Goal: Information Seeking & Learning: Learn about a topic

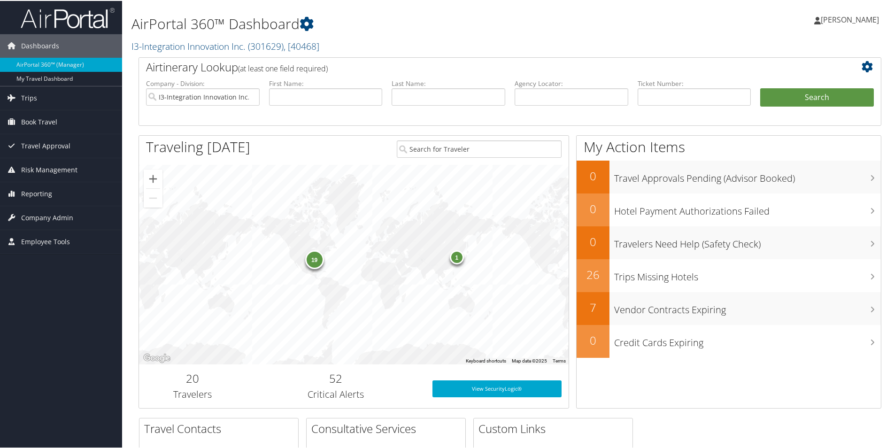
click at [317, 264] on div "19" at bounding box center [314, 258] width 19 height 19
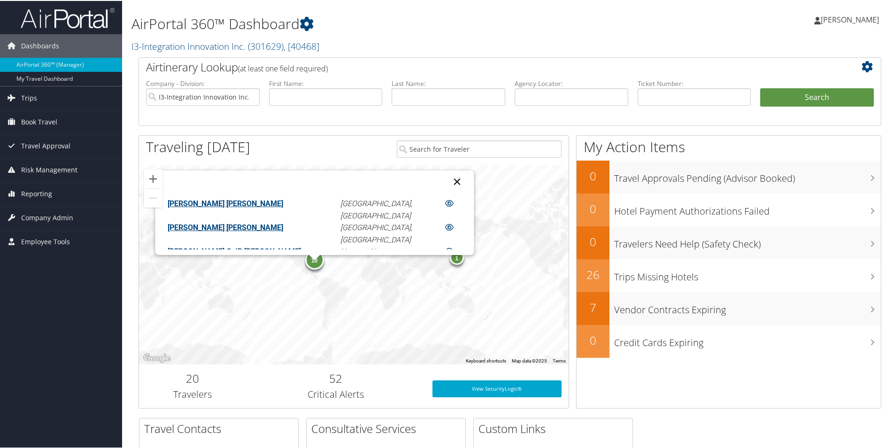
click at [446, 179] on button "Close" at bounding box center [457, 180] width 23 height 23
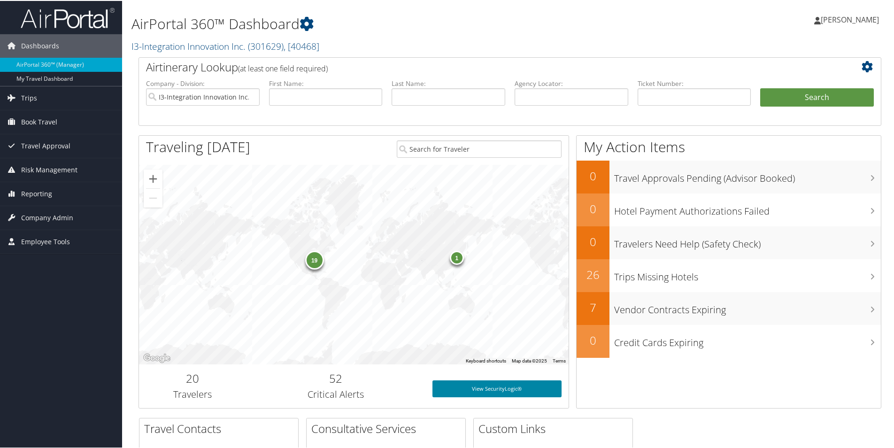
click at [459, 391] on link "View SecurityLogic®" at bounding box center [496, 387] width 129 height 17
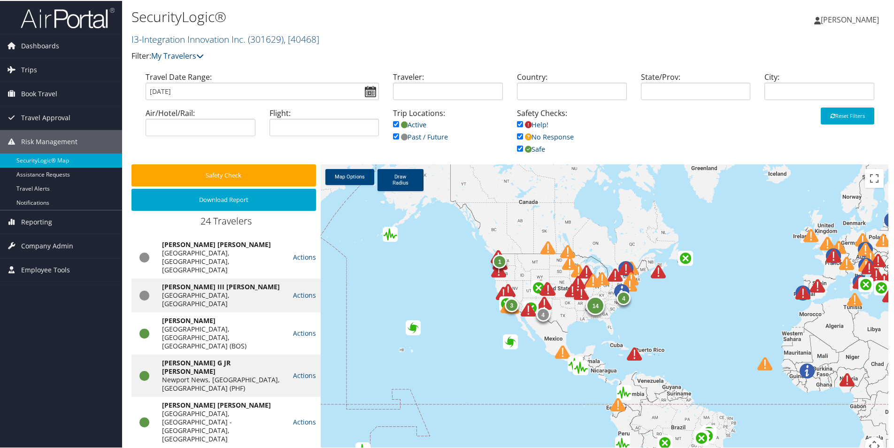
drag, startPoint x: 638, startPoint y: 376, endPoint x: 439, endPoint y: 354, distance: 199.8
click at [444, 354] on div "14 4 4 1 1 3" at bounding box center [605, 314] width 568 height 302
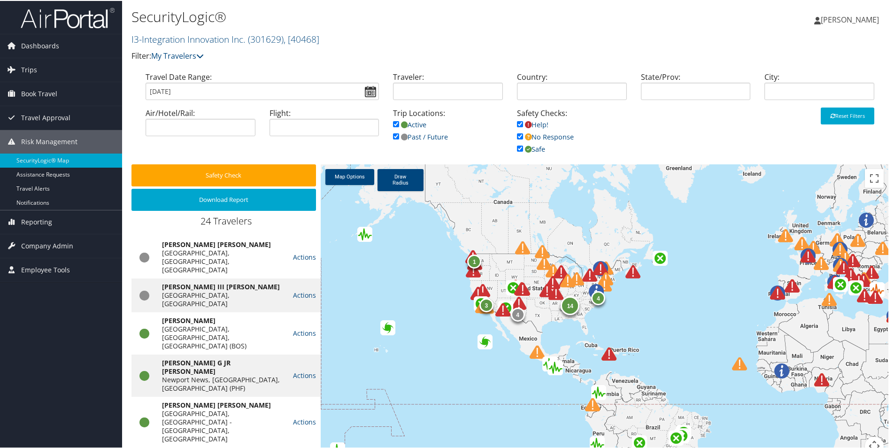
click at [474, 273] on img at bounding box center [473, 269] width 15 height 15
click at [479, 272] on img at bounding box center [479, 269] width 15 height 15
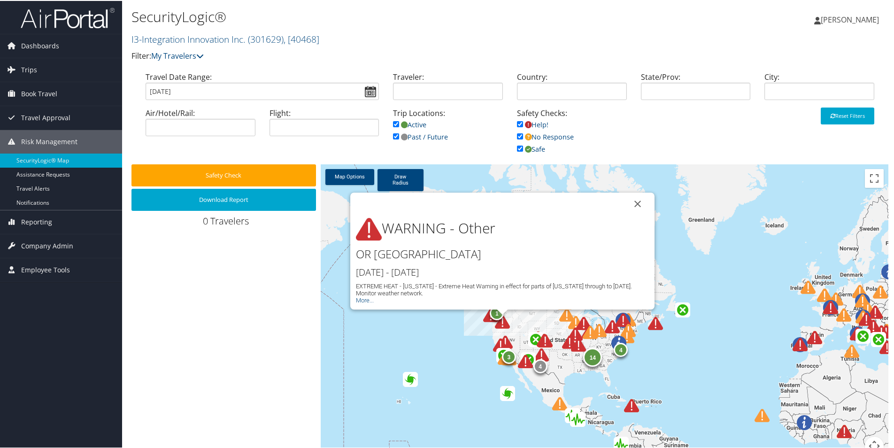
click at [636, 200] on button "Close" at bounding box center [637, 203] width 23 height 23
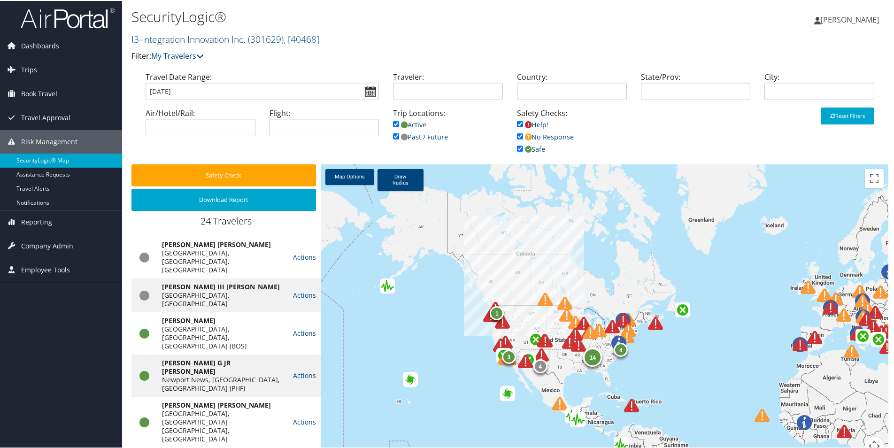
click at [578, 345] on img at bounding box center [578, 344] width 15 height 15
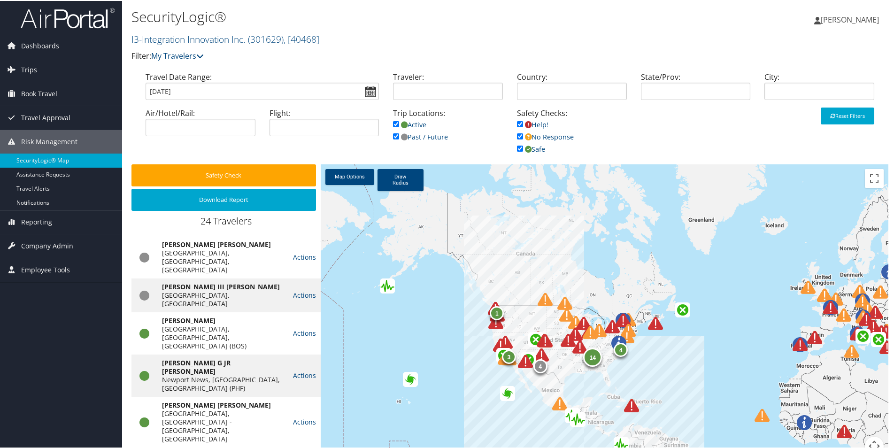
click at [579, 347] on img at bounding box center [579, 346] width 15 height 15
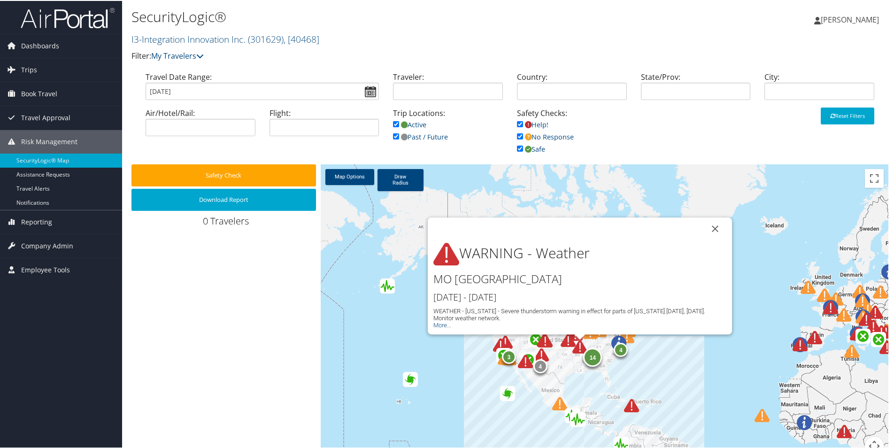
click at [712, 227] on button "Close" at bounding box center [715, 227] width 23 height 23
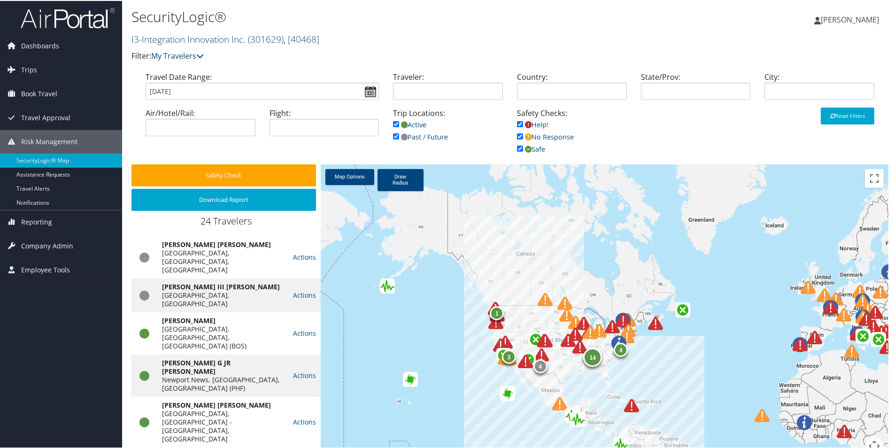
click at [522, 362] on img at bounding box center [525, 360] width 15 height 15
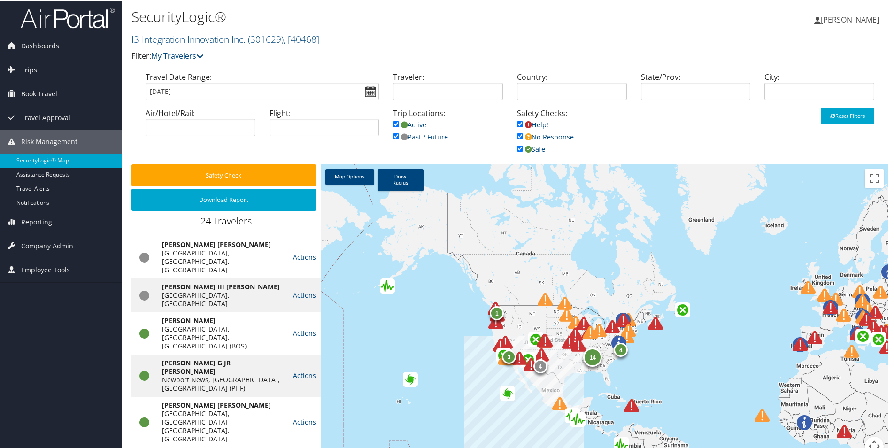
click at [526, 365] on img at bounding box center [531, 363] width 15 height 15
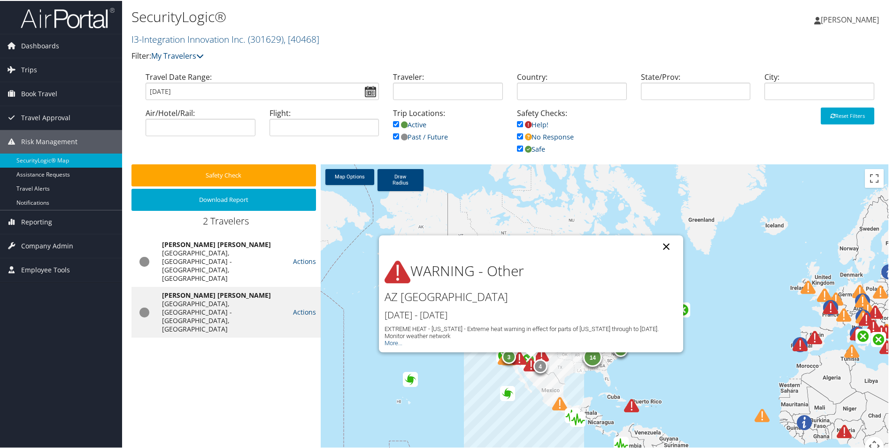
click at [664, 247] on button "Close" at bounding box center [666, 245] width 23 height 23
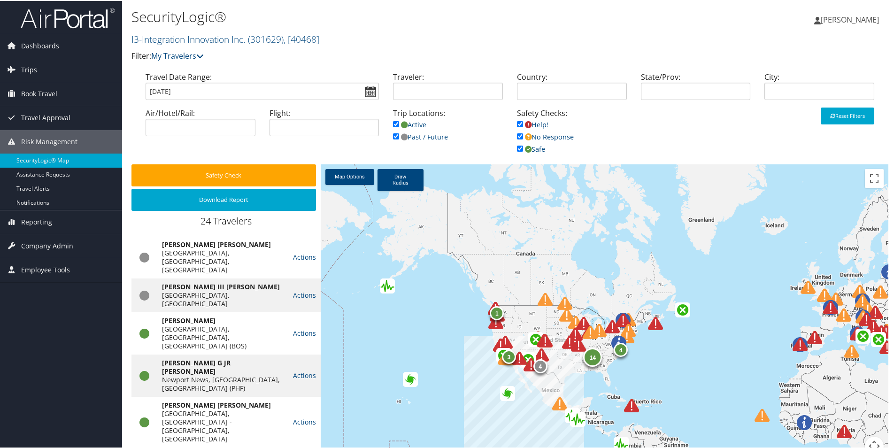
click at [540, 353] on img at bounding box center [541, 354] width 15 height 15
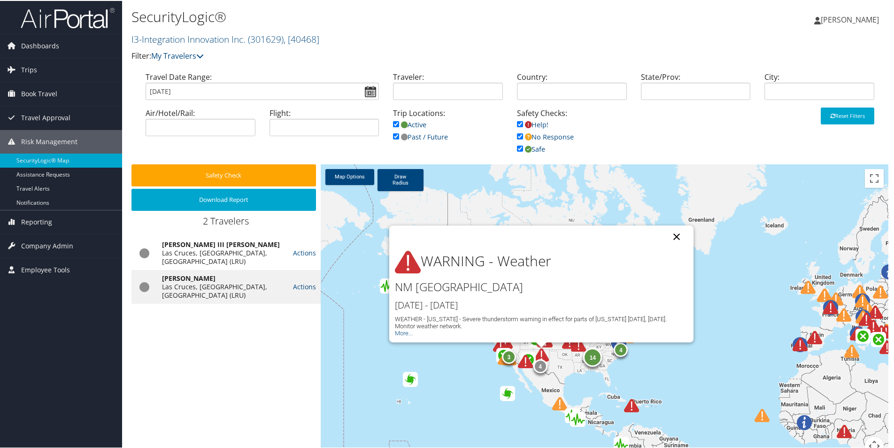
click at [674, 236] on button "Close" at bounding box center [676, 235] width 23 height 23
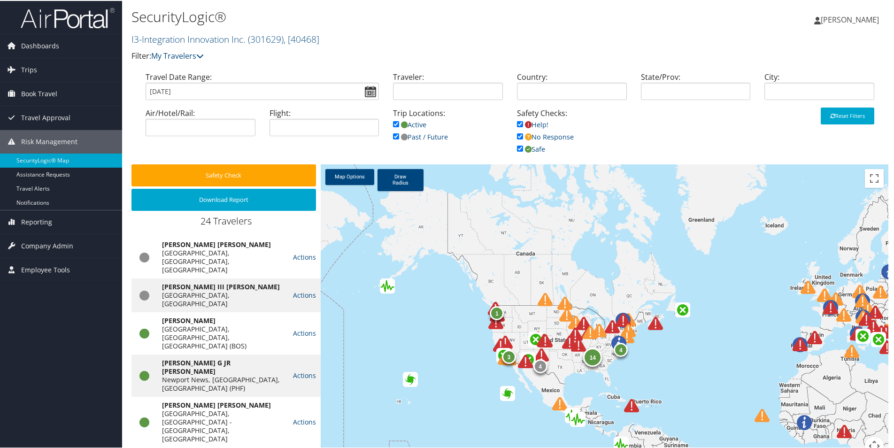
click at [541, 341] on img at bounding box center [545, 339] width 15 height 15
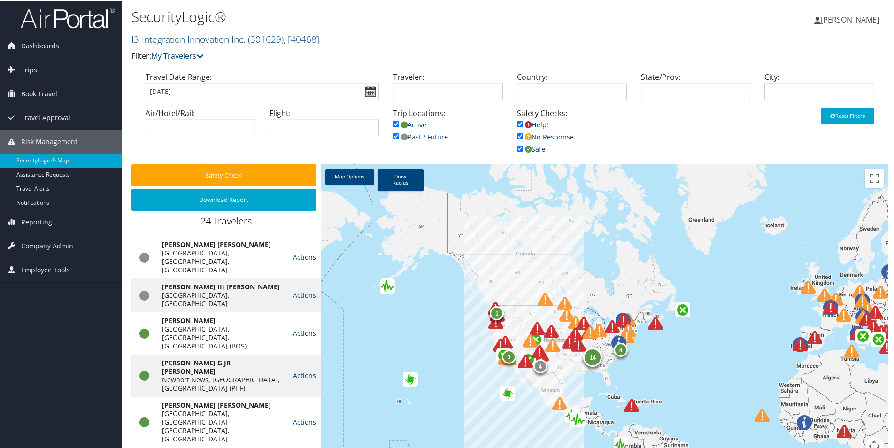
click at [550, 346] on div at bounding box center [545, 356] width 26 height 26
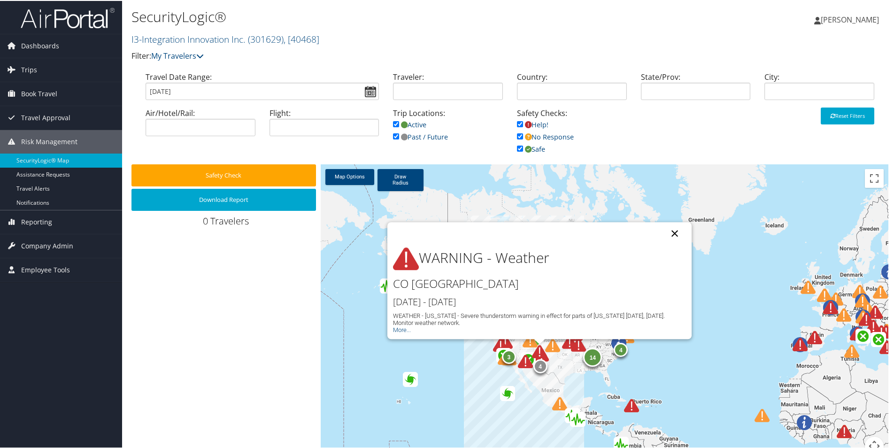
click at [672, 233] on button "Close" at bounding box center [674, 232] width 23 height 23
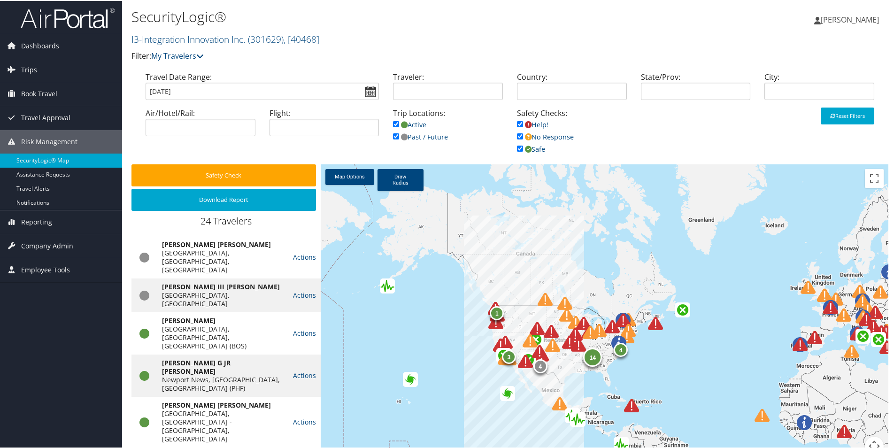
click at [570, 331] on img at bounding box center [575, 333] width 15 height 15
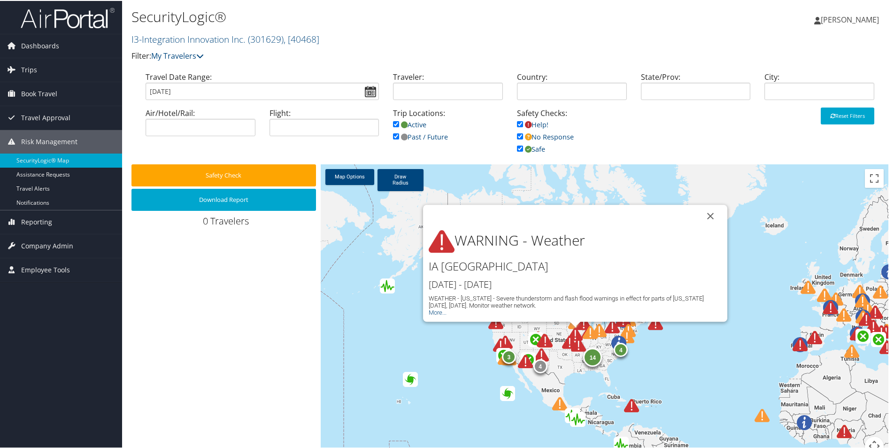
click at [707, 214] on button "Close" at bounding box center [710, 215] width 23 height 23
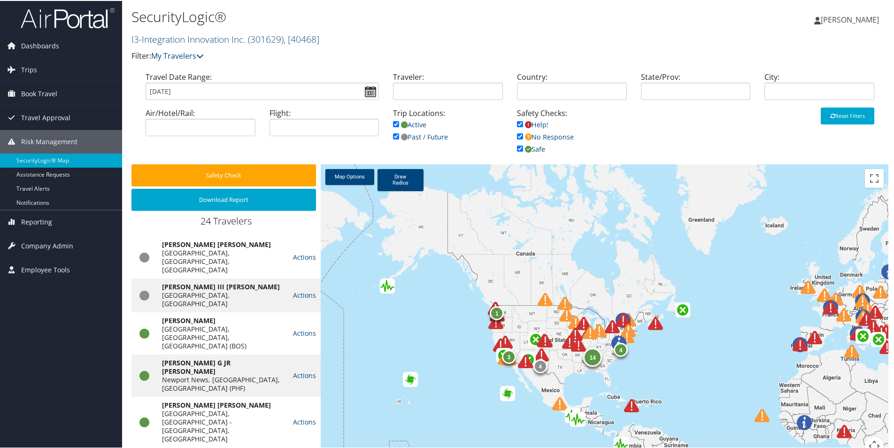
click at [529, 358] on img at bounding box center [525, 360] width 15 height 15
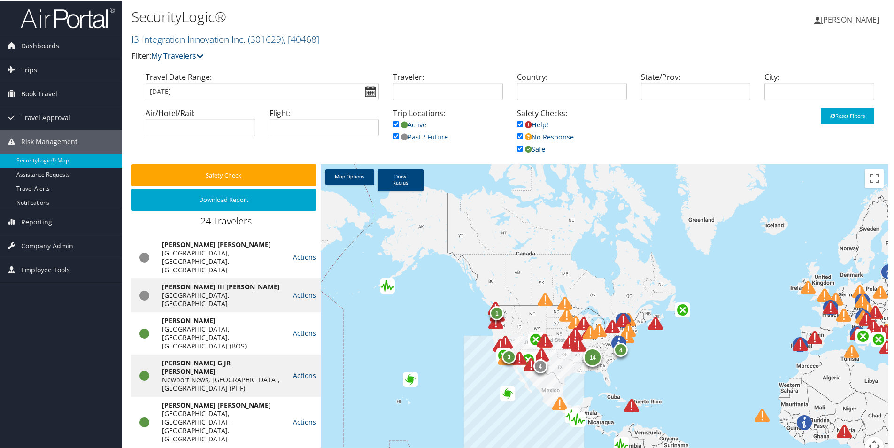
click at [527, 355] on div at bounding box center [525, 363] width 26 height 26
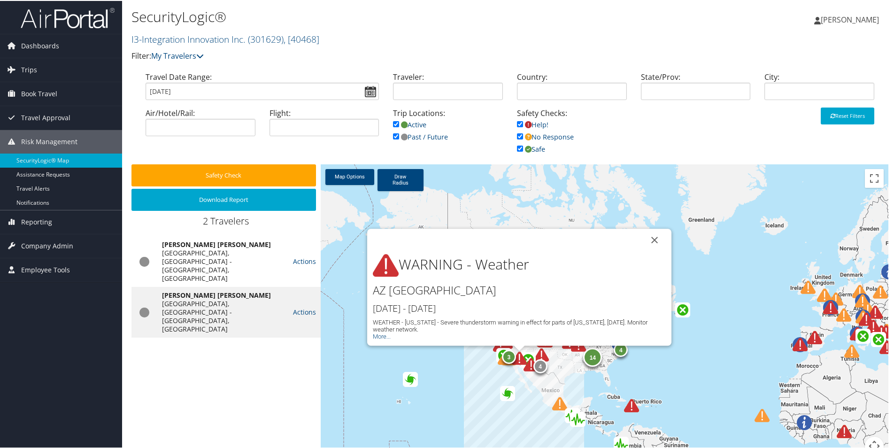
click at [652, 239] on button "Close" at bounding box center [654, 239] width 23 height 23
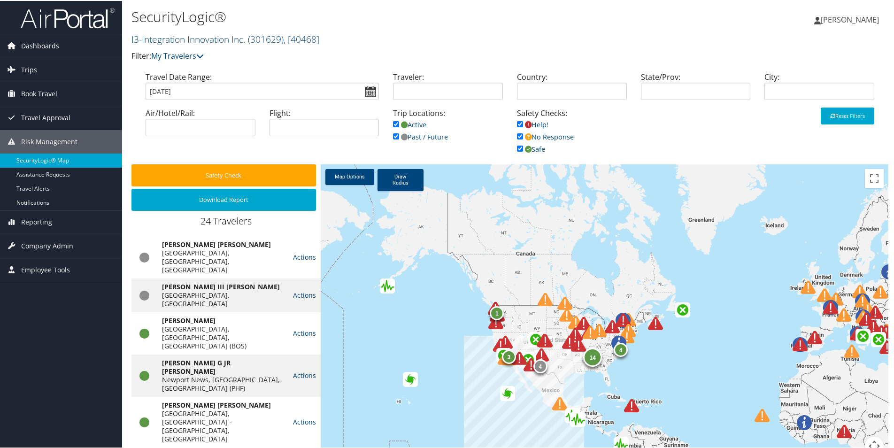
click at [44, 47] on span "Dashboards" at bounding box center [40, 44] width 38 height 23
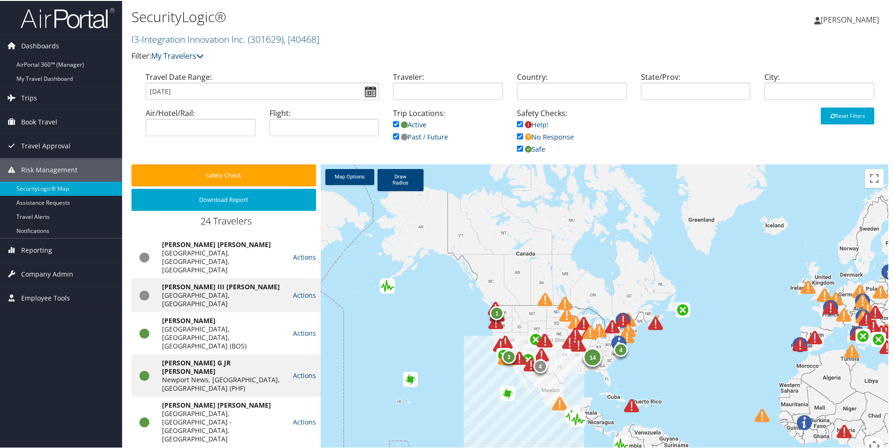
click at [424, 302] on div "14 4 1 3 4" at bounding box center [605, 314] width 568 height 302
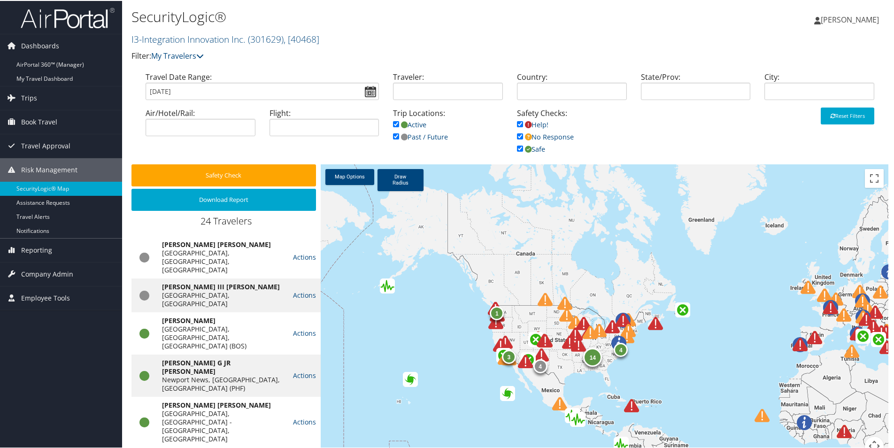
click at [581, 322] on img at bounding box center [583, 322] width 15 height 15
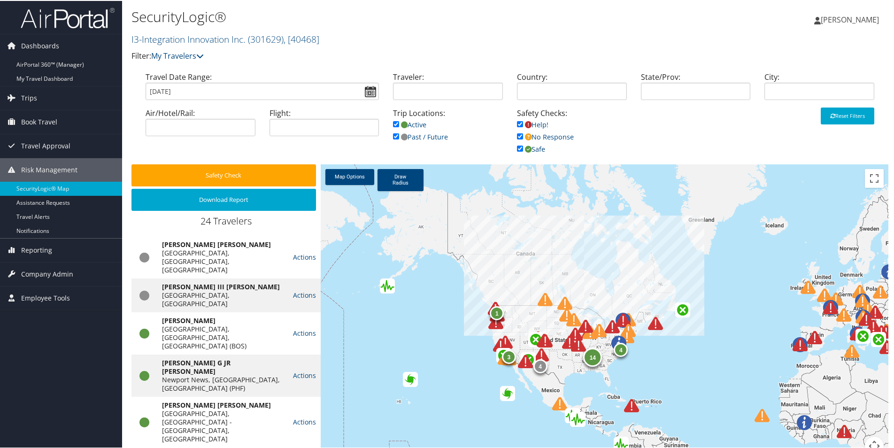
click at [585, 327] on img at bounding box center [585, 325] width 15 height 15
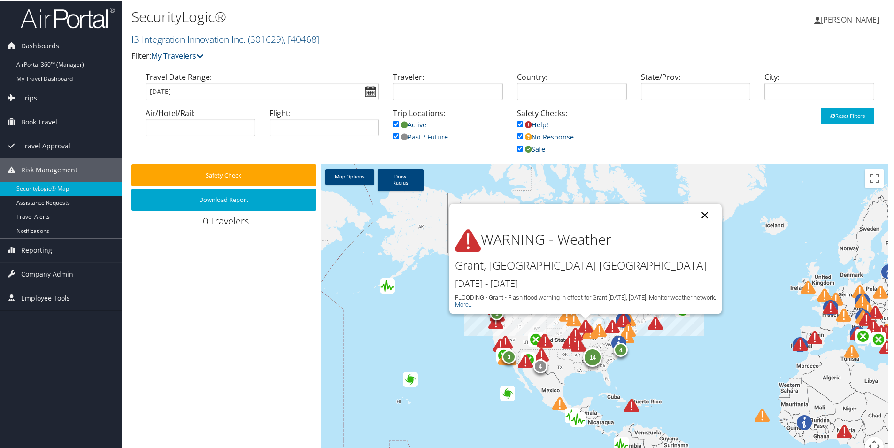
click at [705, 212] on button "Close" at bounding box center [704, 214] width 23 height 23
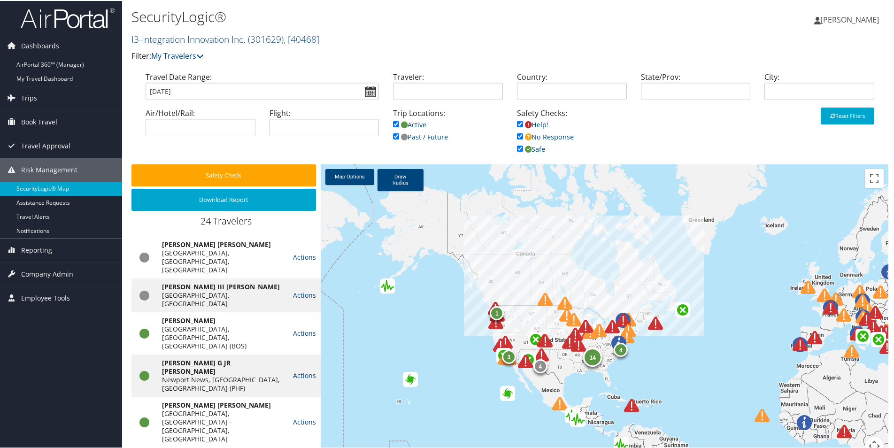
click at [618, 319] on div at bounding box center [618, 331] width 26 height 26
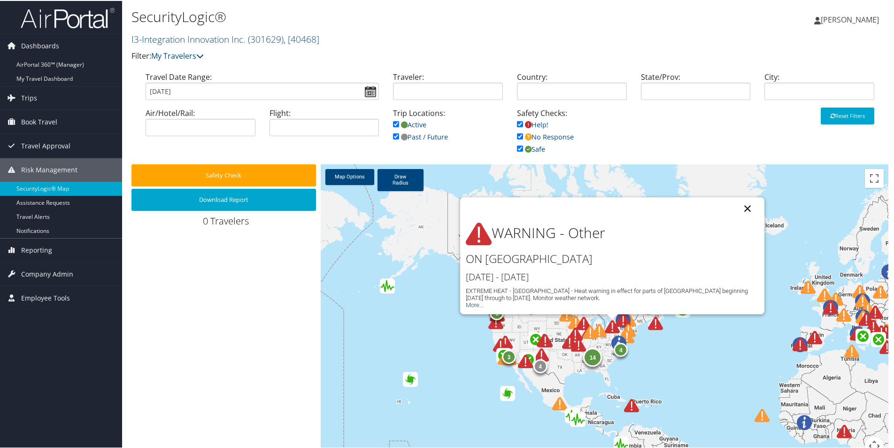
click at [744, 208] on button "Close" at bounding box center [747, 207] width 23 height 23
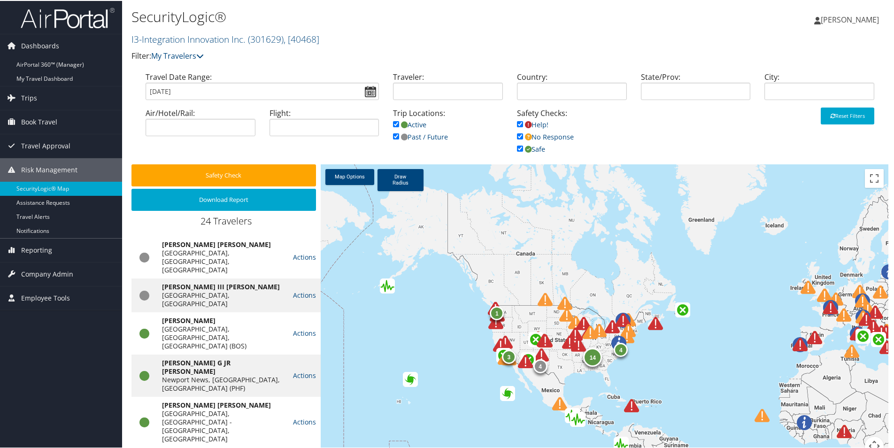
click at [649, 324] on img at bounding box center [655, 322] width 15 height 15
click at [651, 324] on img at bounding box center [655, 322] width 15 height 15
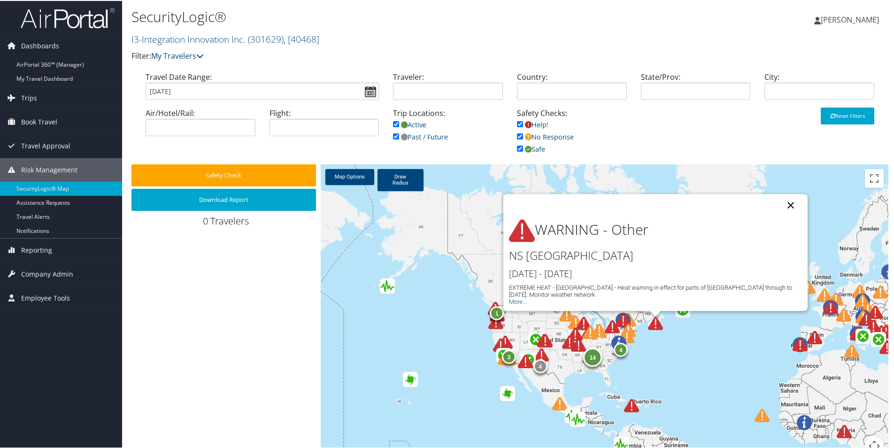
click at [788, 205] on button "Close" at bounding box center [790, 204] width 23 height 23
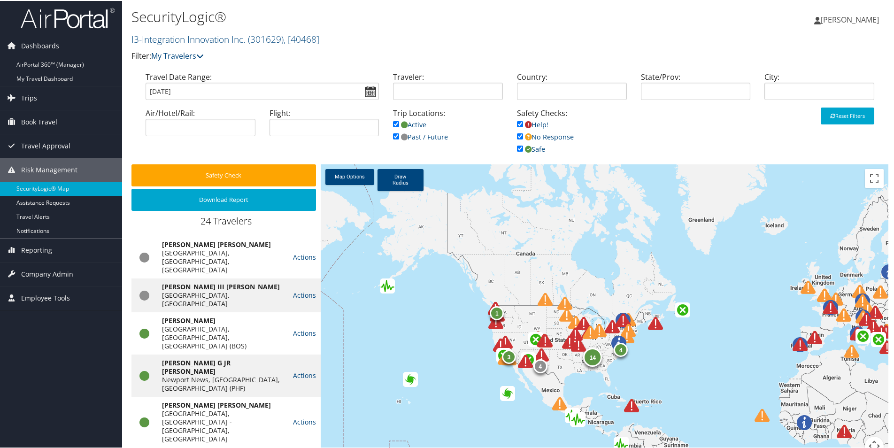
click at [539, 366] on div at bounding box center [531, 366] width 26 height 26
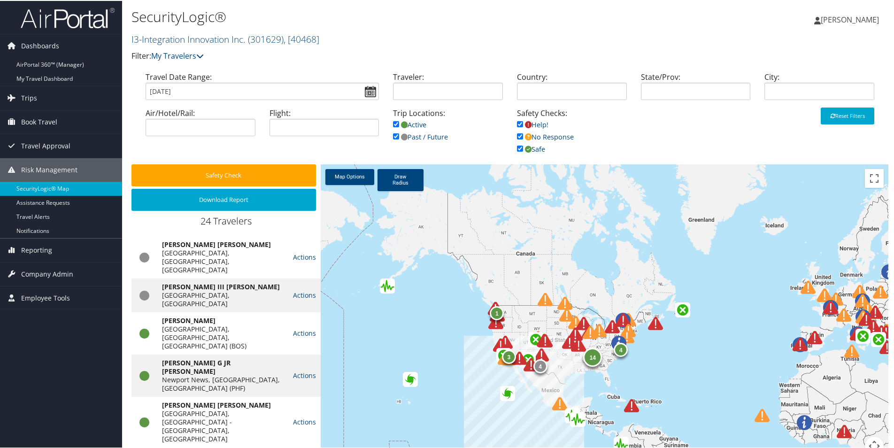
click at [535, 369] on img at bounding box center [531, 363] width 15 height 15
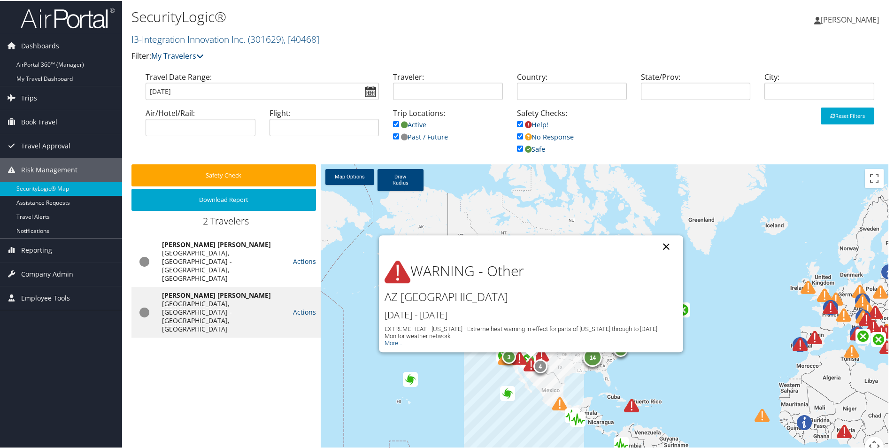
click at [666, 244] on button "Close" at bounding box center [666, 245] width 23 height 23
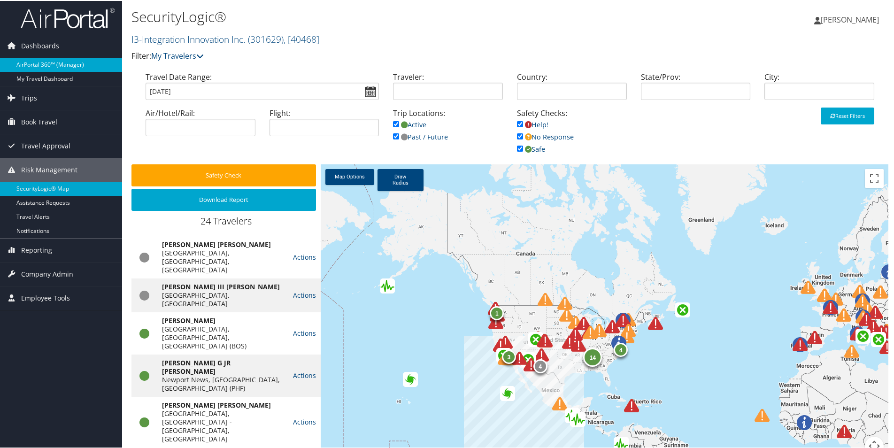
click at [43, 60] on link "AirPortal 360™ (Manager)" at bounding box center [61, 64] width 122 height 14
